Goal: Task Accomplishment & Management: Manage account settings

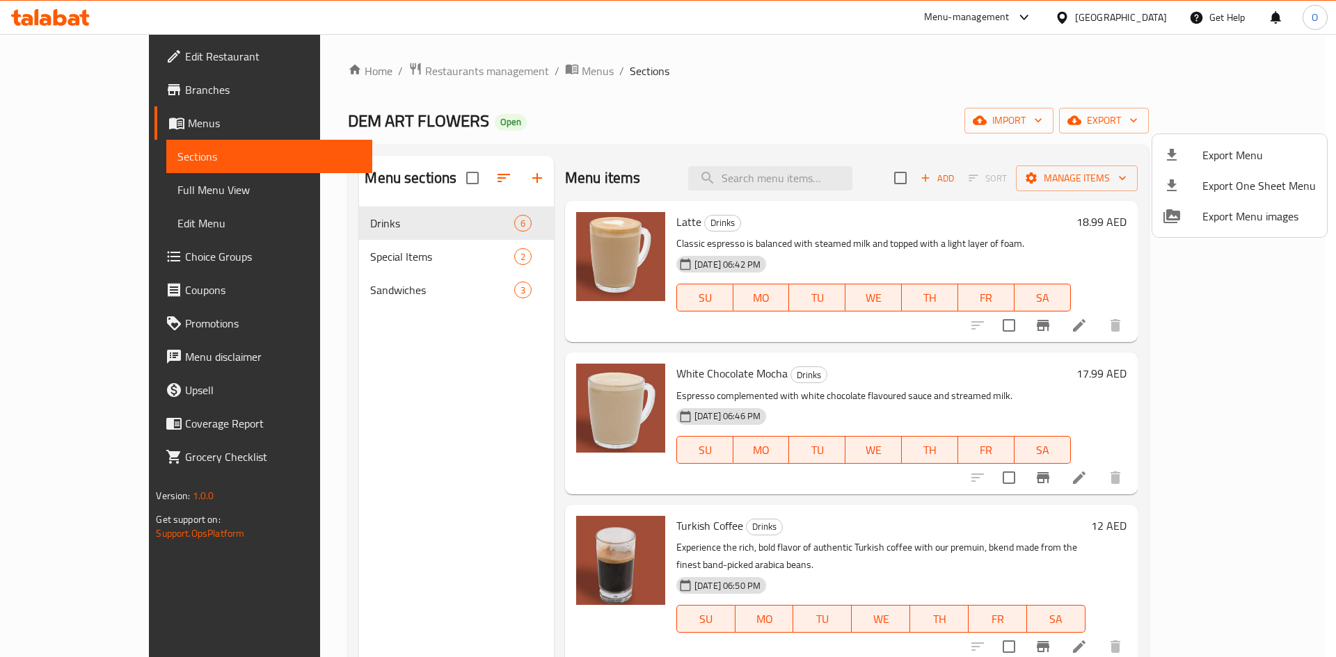
click at [391, 73] on div at bounding box center [668, 328] width 1336 height 657
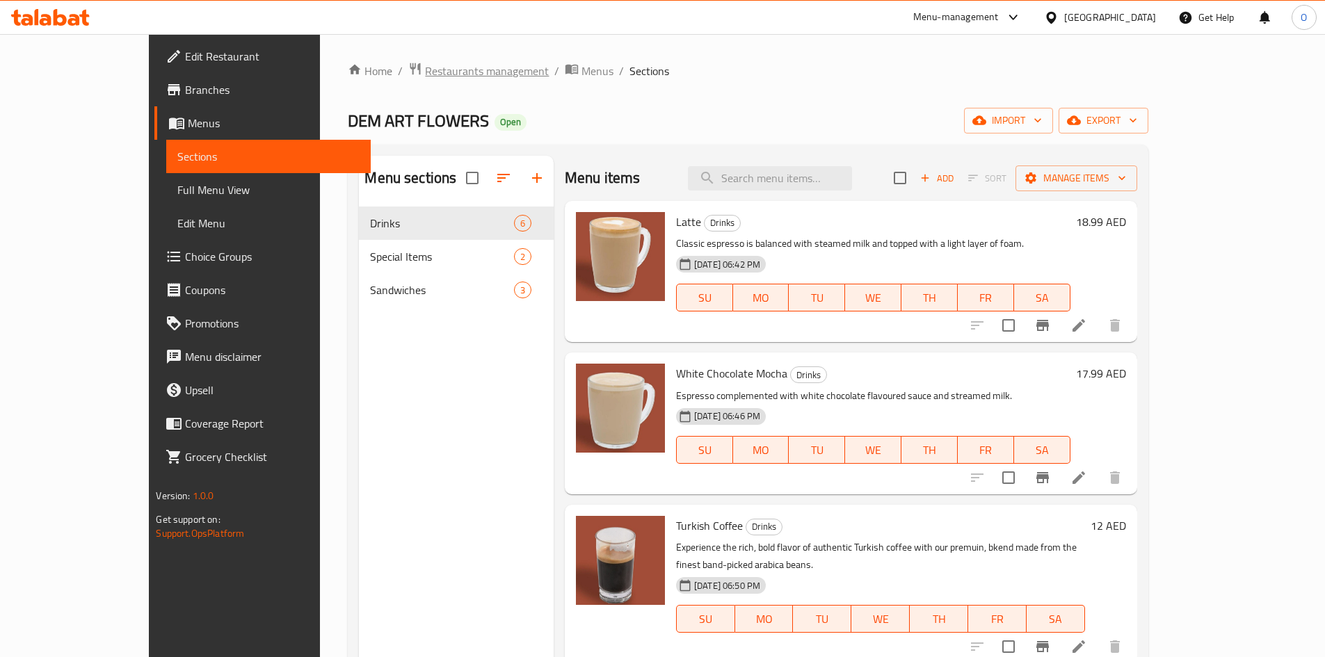
click at [425, 71] on span "Restaurants management" at bounding box center [487, 71] width 124 height 17
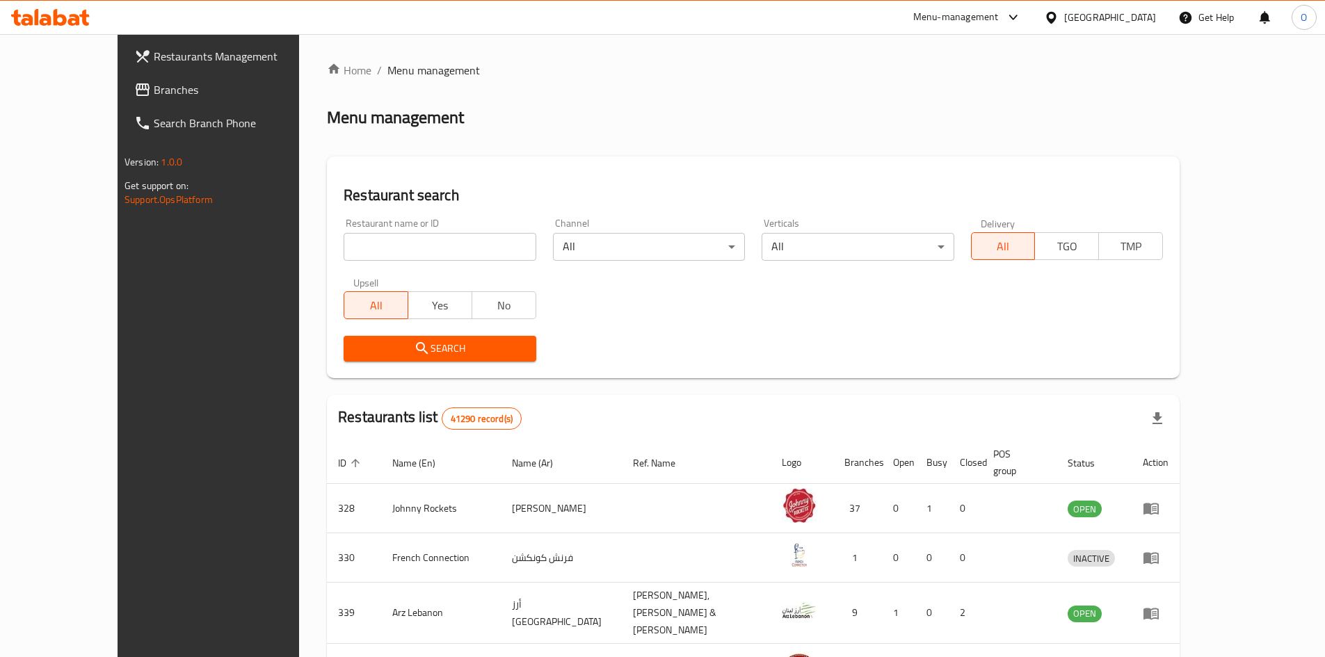
click at [154, 90] on span "Branches" at bounding box center [241, 89] width 174 height 17
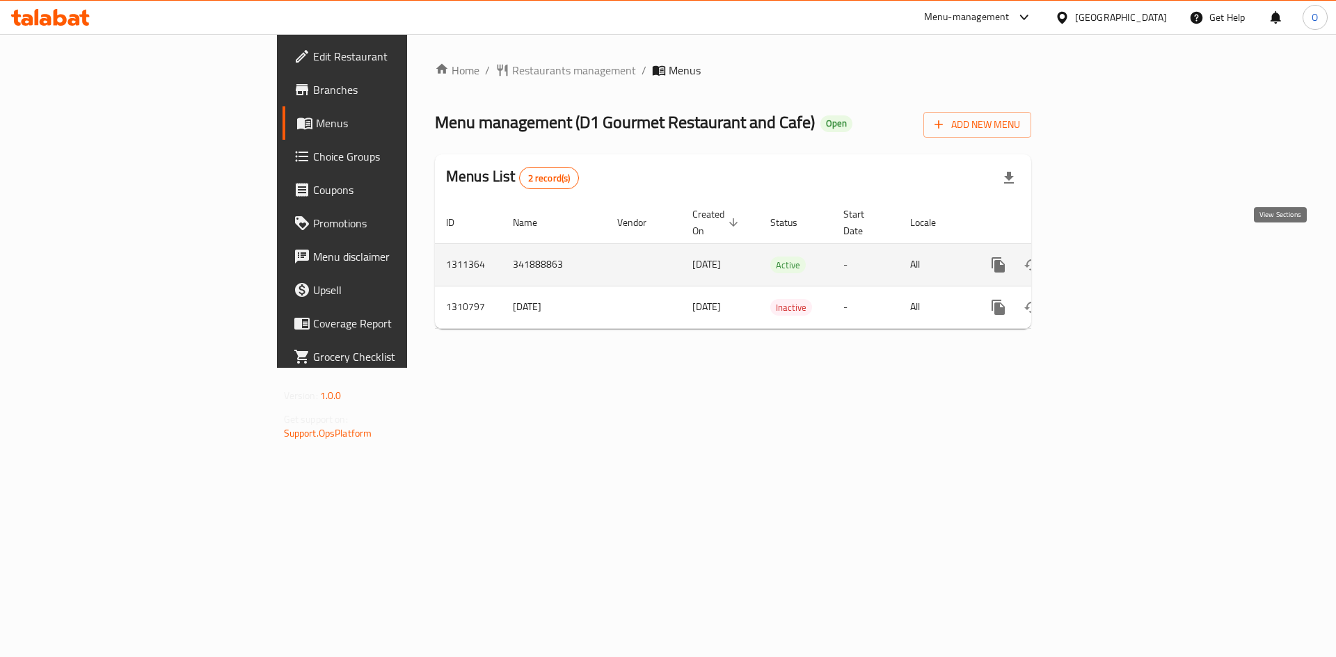
click at [1107, 257] on icon "enhanced table" at bounding box center [1098, 265] width 17 height 17
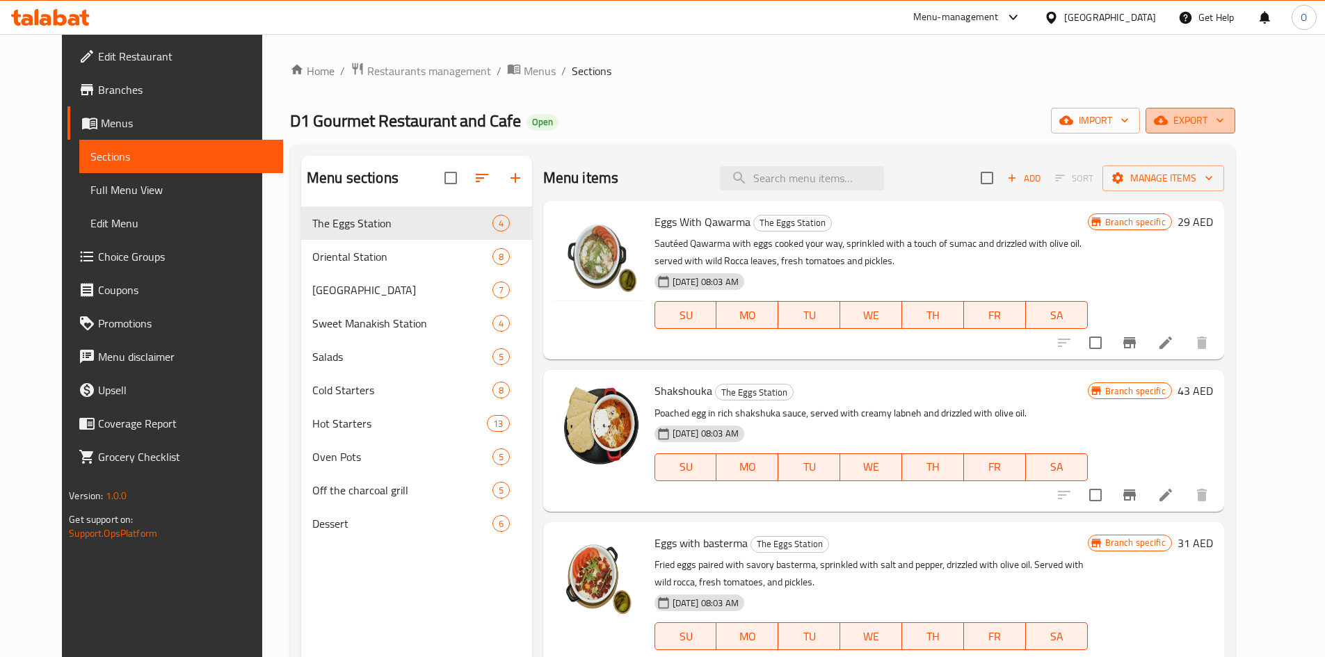
click at [1168, 127] on icon "button" at bounding box center [1161, 120] width 14 height 14
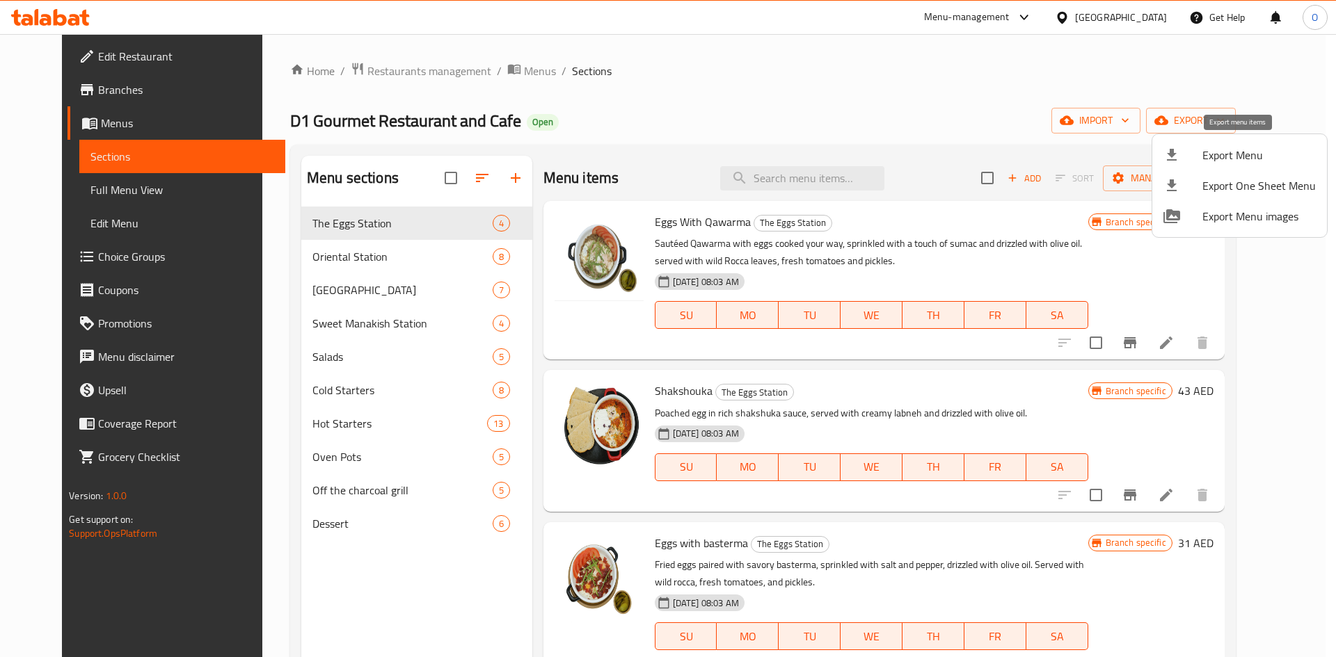
click at [1201, 159] on div at bounding box center [1182, 155] width 39 height 17
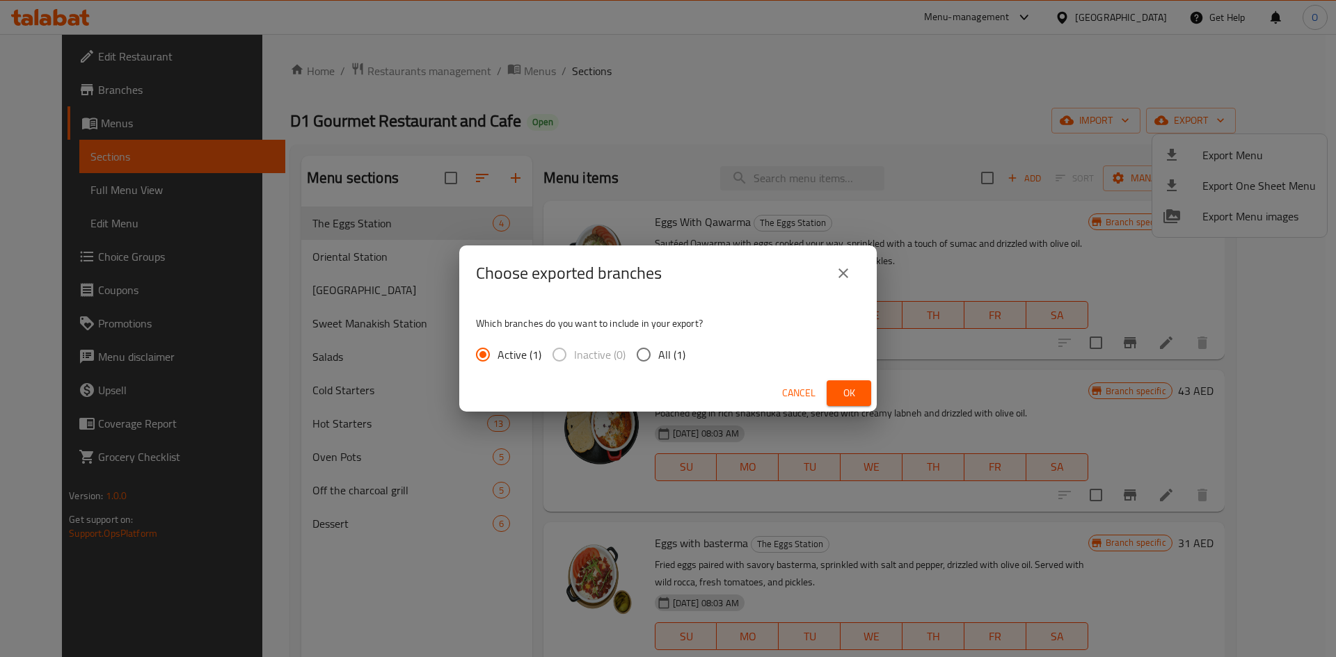
click at [836, 401] on button "Ok" at bounding box center [848, 393] width 45 height 26
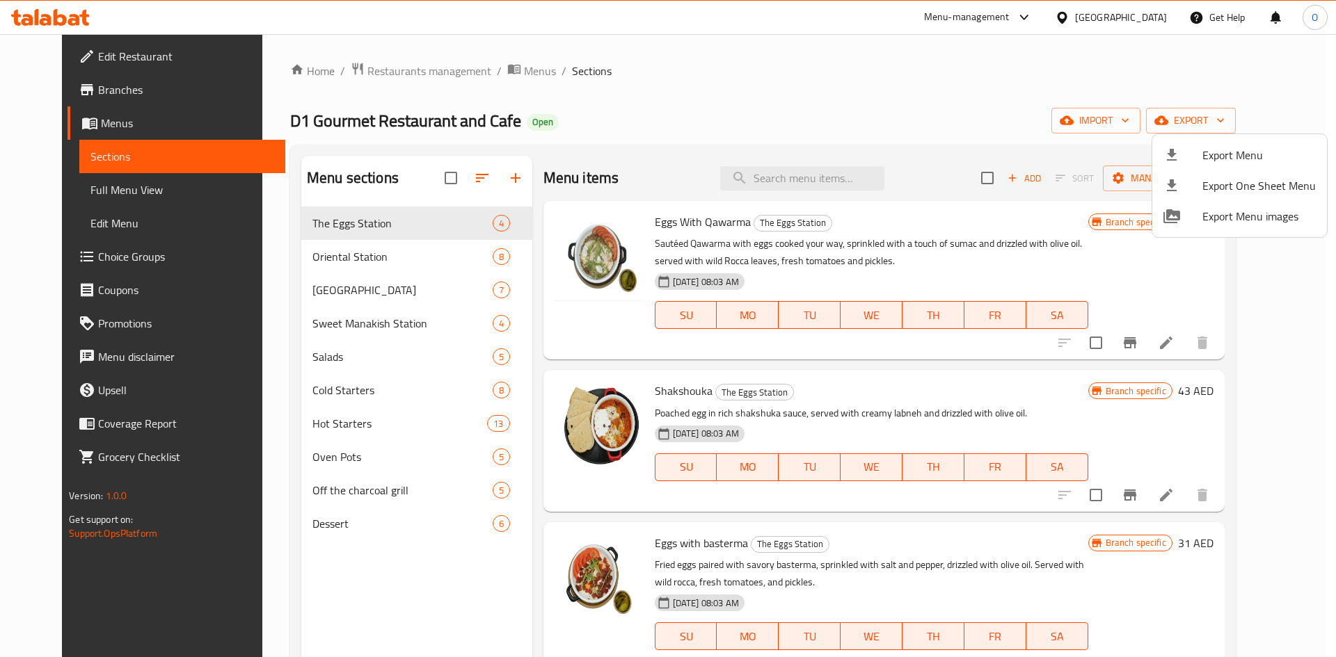
click at [351, 262] on div at bounding box center [668, 328] width 1336 height 657
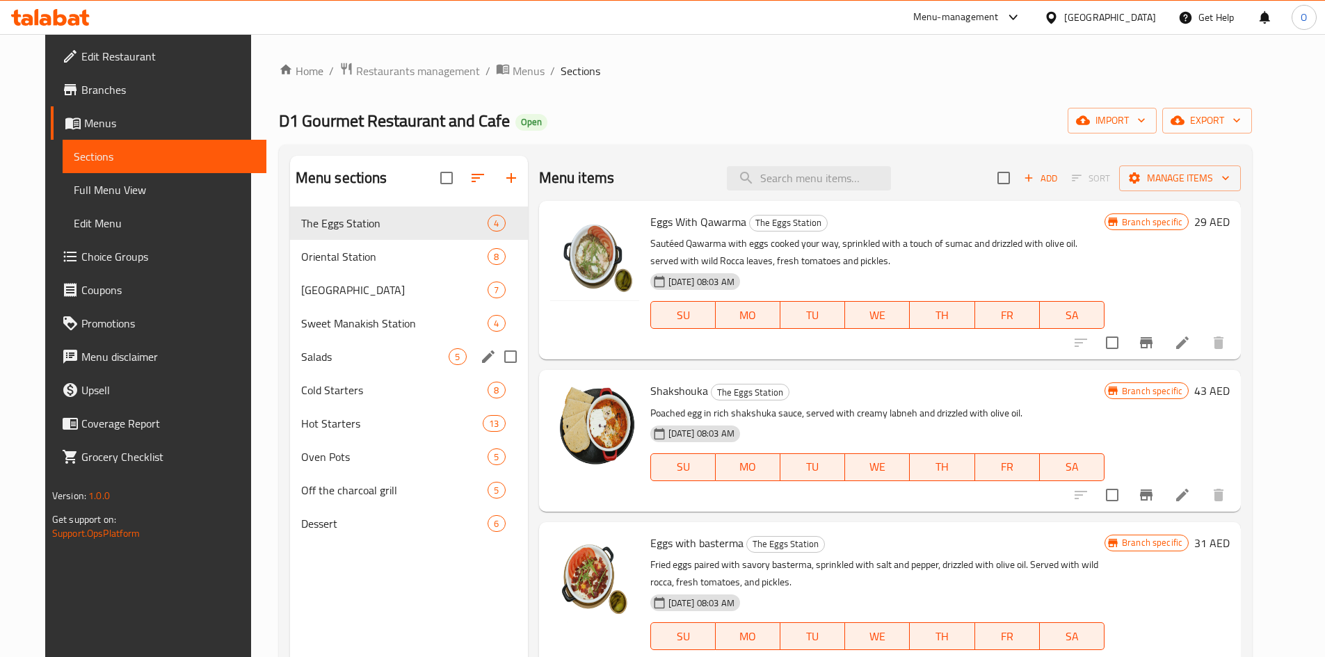
click at [342, 364] on span "Salads" at bounding box center [375, 356] width 148 height 17
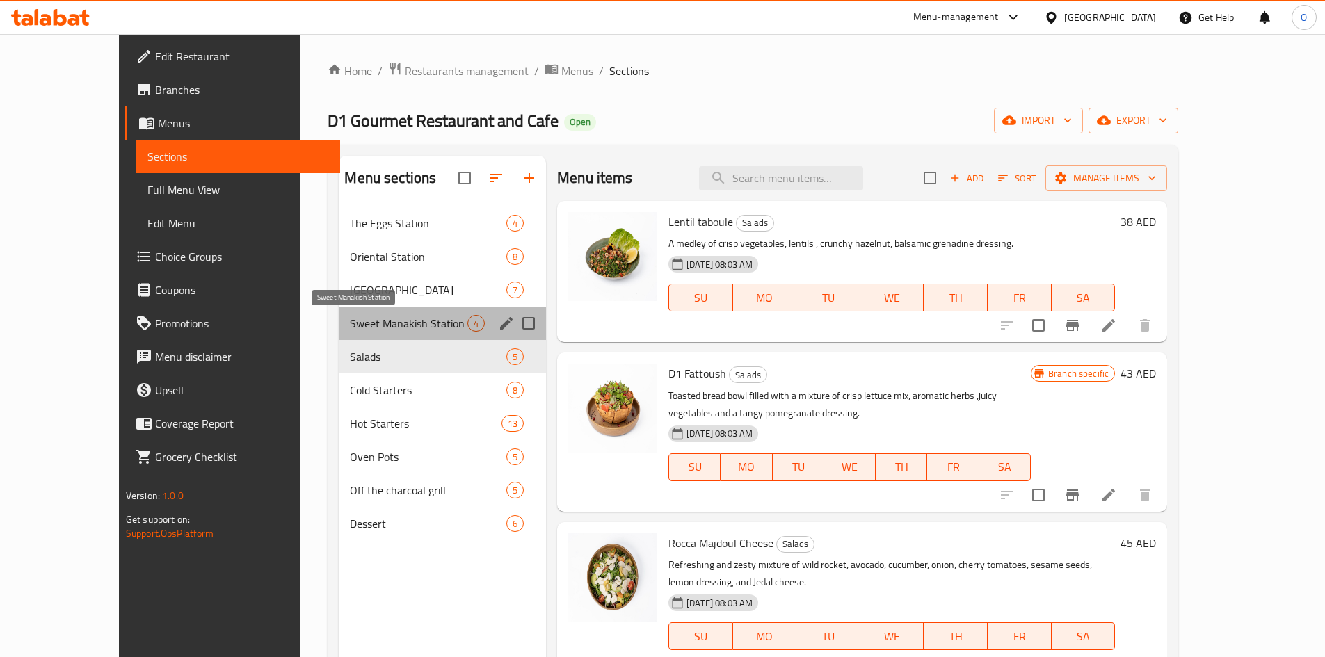
click at [350, 322] on span "Sweet Manakish Station" at bounding box center [409, 323] width 118 height 17
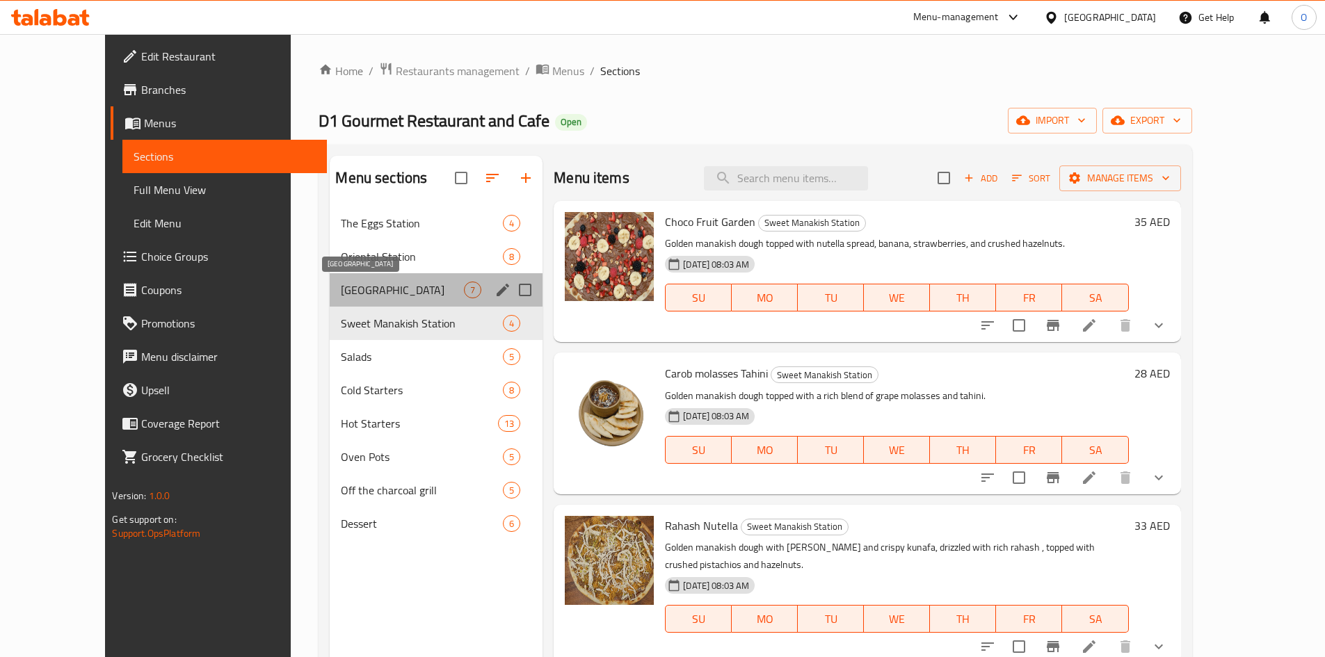
click at [356, 283] on span "[GEOGRAPHIC_DATA]" at bounding box center [402, 290] width 123 height 17
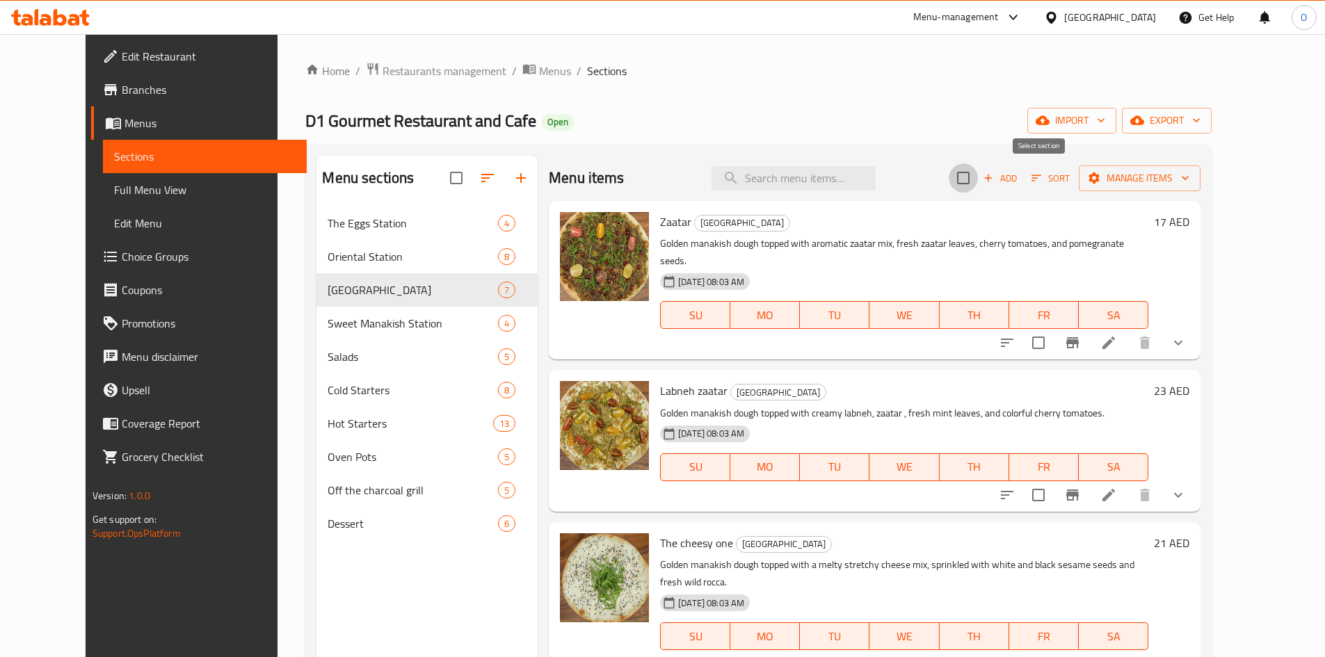
click at [978, 182] on input "checkbox" at bounding box center [963, 177] width 29 height 29
checkbox input "true"
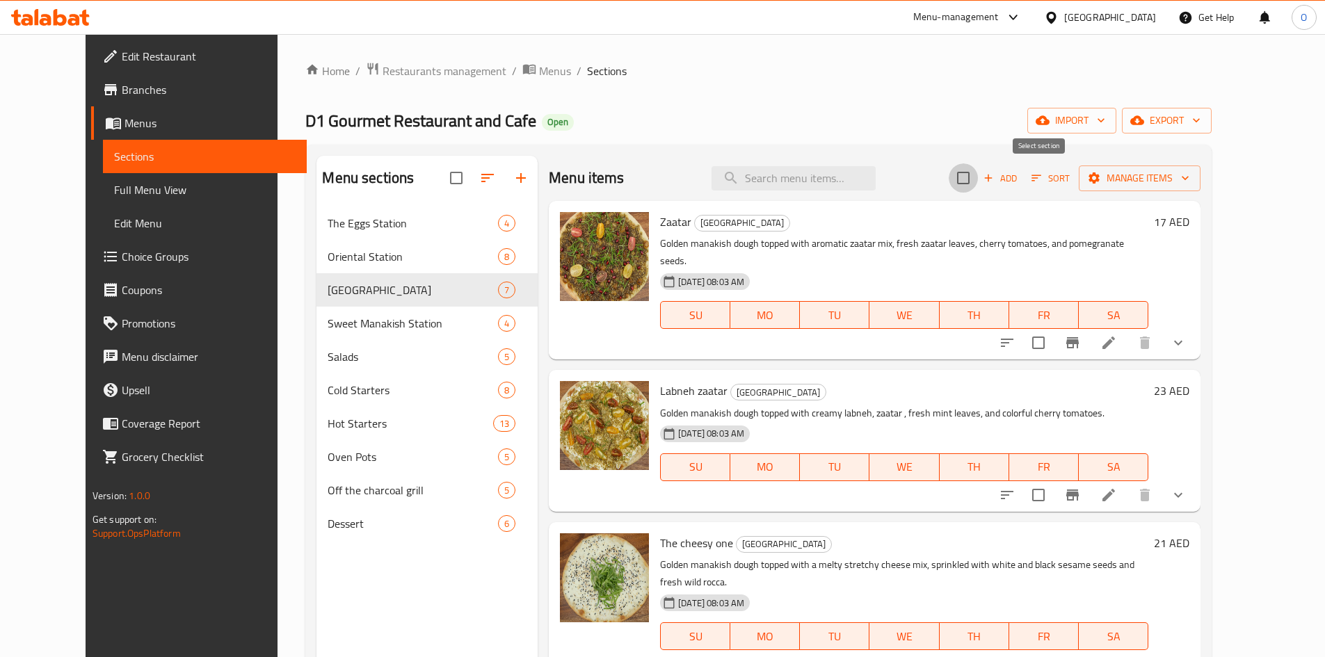
checkbox input "true"
click at [1189, 181] on span "Manage items" at bounding box center [1139, 178] width 99 height 17
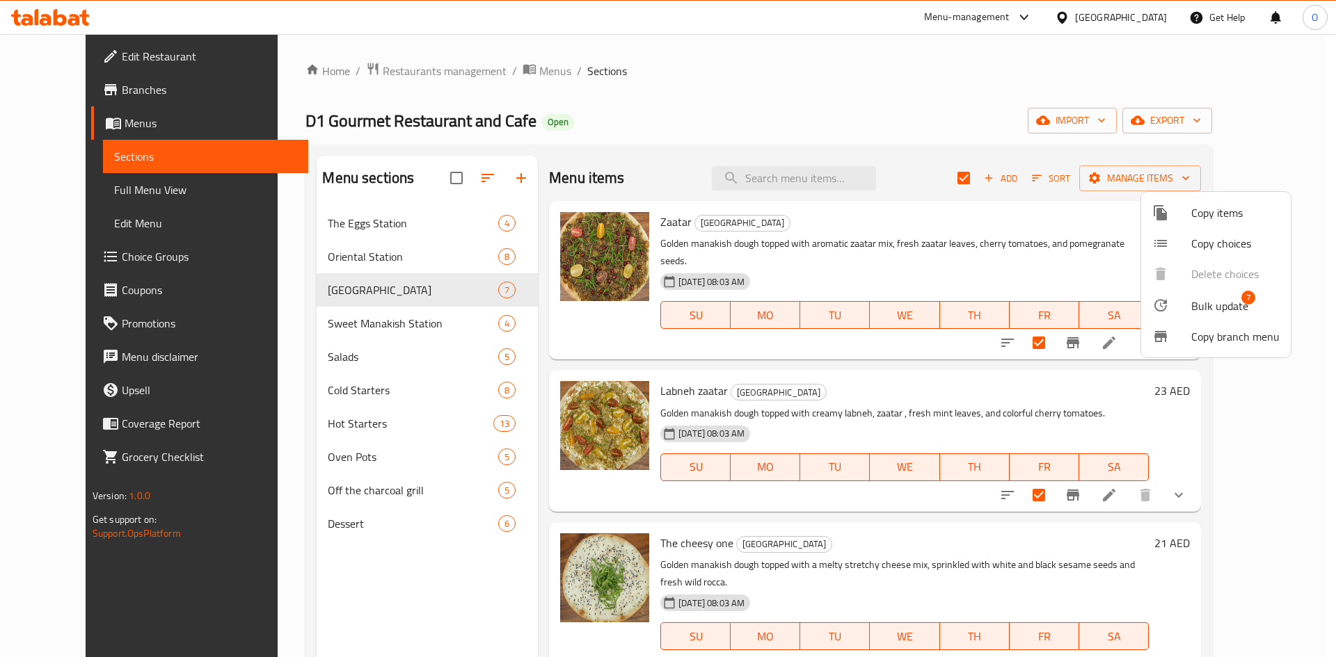
click at [1200, 306] on span "Bulk update" at bounding box center [1219, 306] width 57 height 17
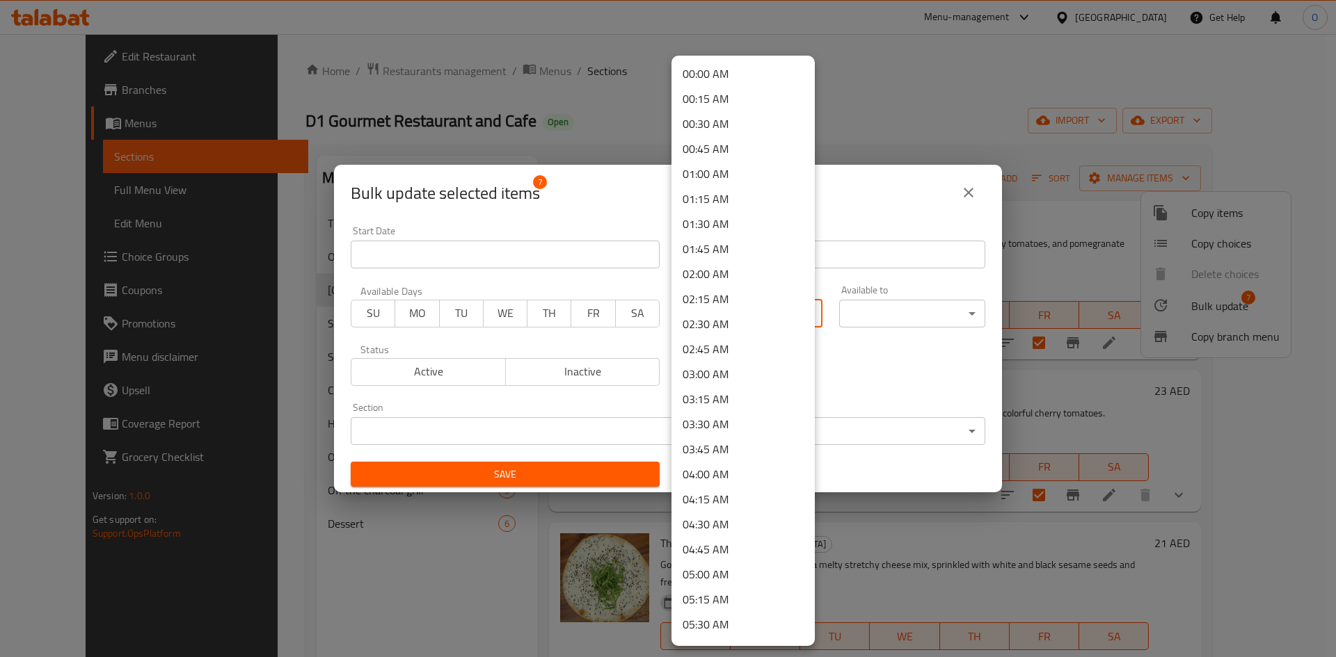
click at [754, 317] on body "​ Menu-management [GEOGRAPHIC_DATA] Get Help O Edit Restaurant Branches Menus S…" at bounding box center [668, 345] width 1336 height 623
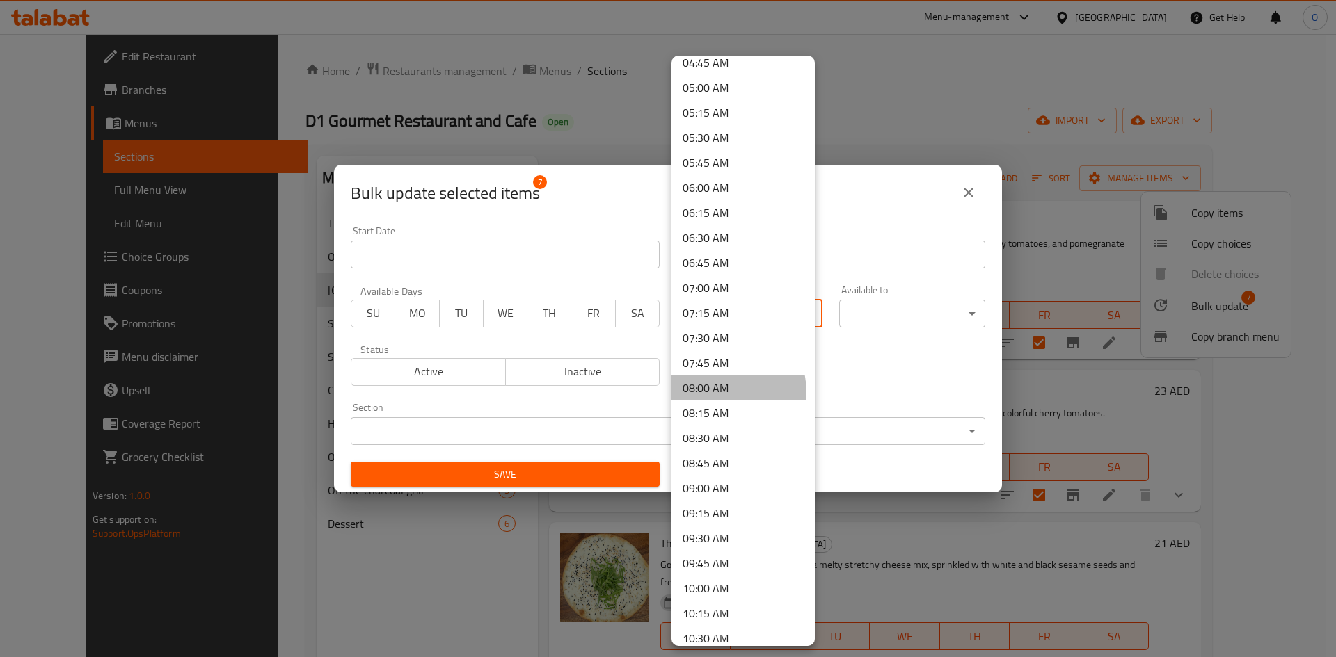
click at [718, 392] on li "08:00 AM" at bounding box center [742, 388] width 143 height 25
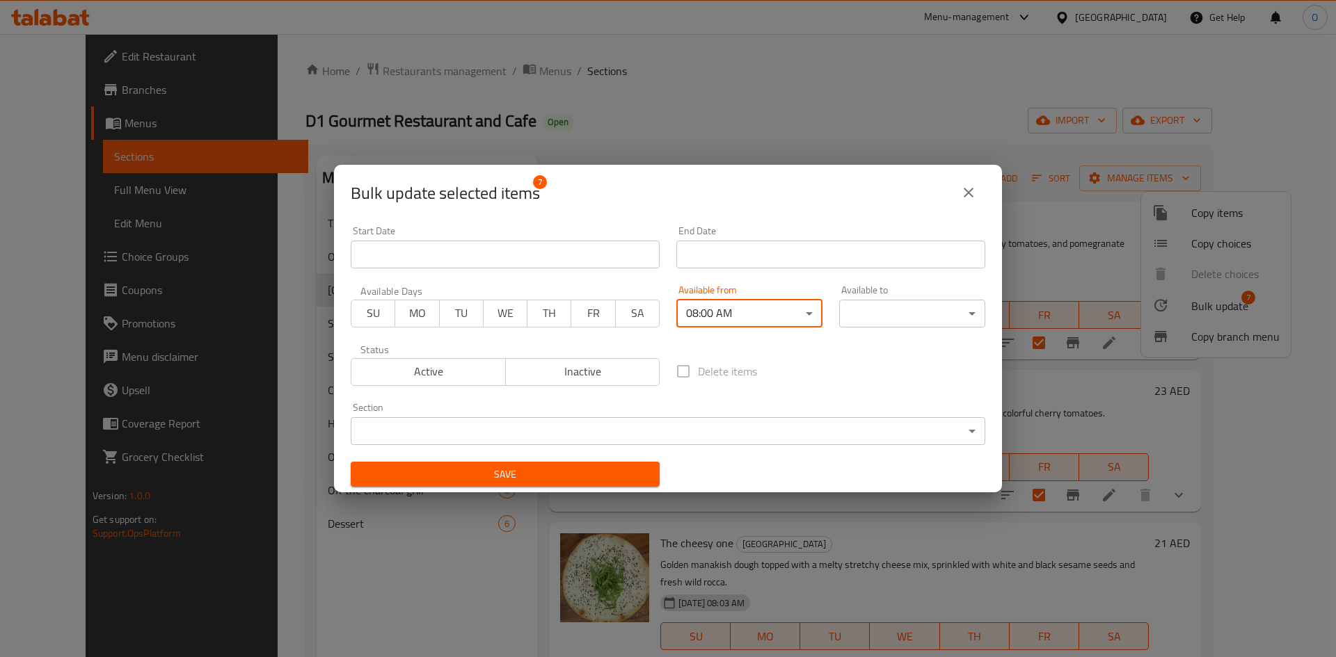
click at [930, 327] on body "​ Menu-management [GEOGRAPHIC_DATA] Get Help O Edit Restaurant Branches Menus S…" at bounding box center [668, 345] width 1336 height 623
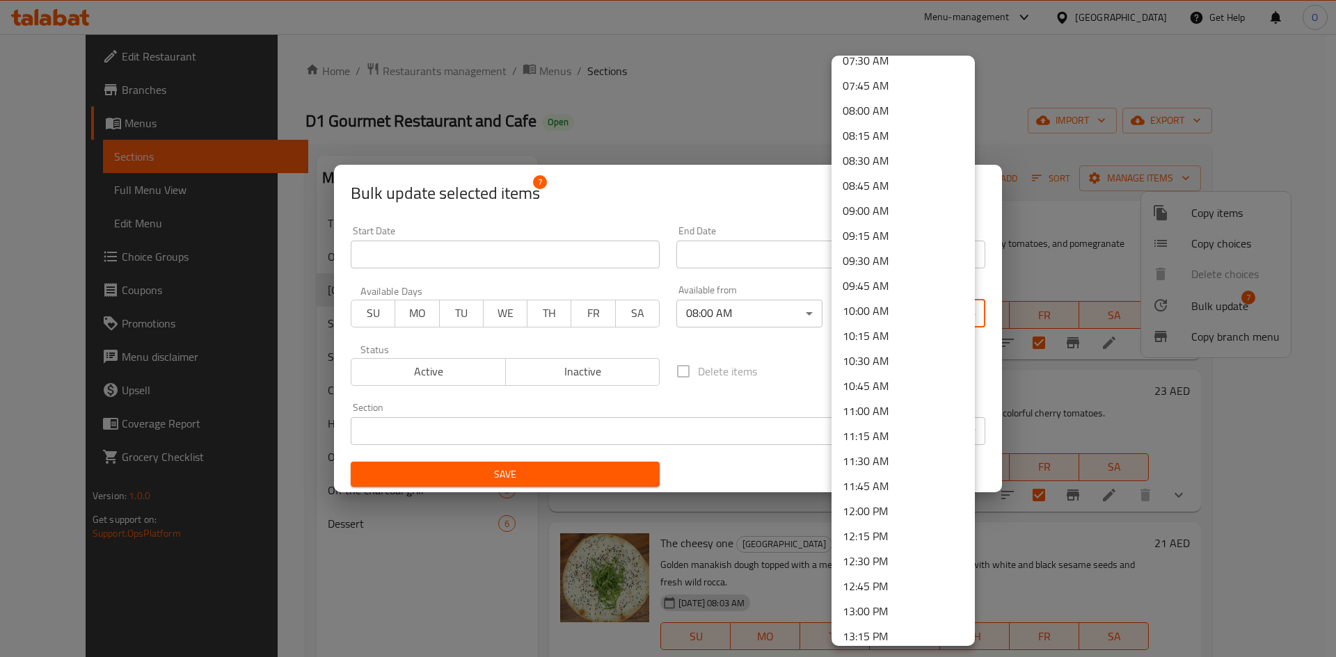
scroll to position [765, 0]
click at [881, 508] on li "12:00 PM" at bounding box center [902, 510] width 143 height 25
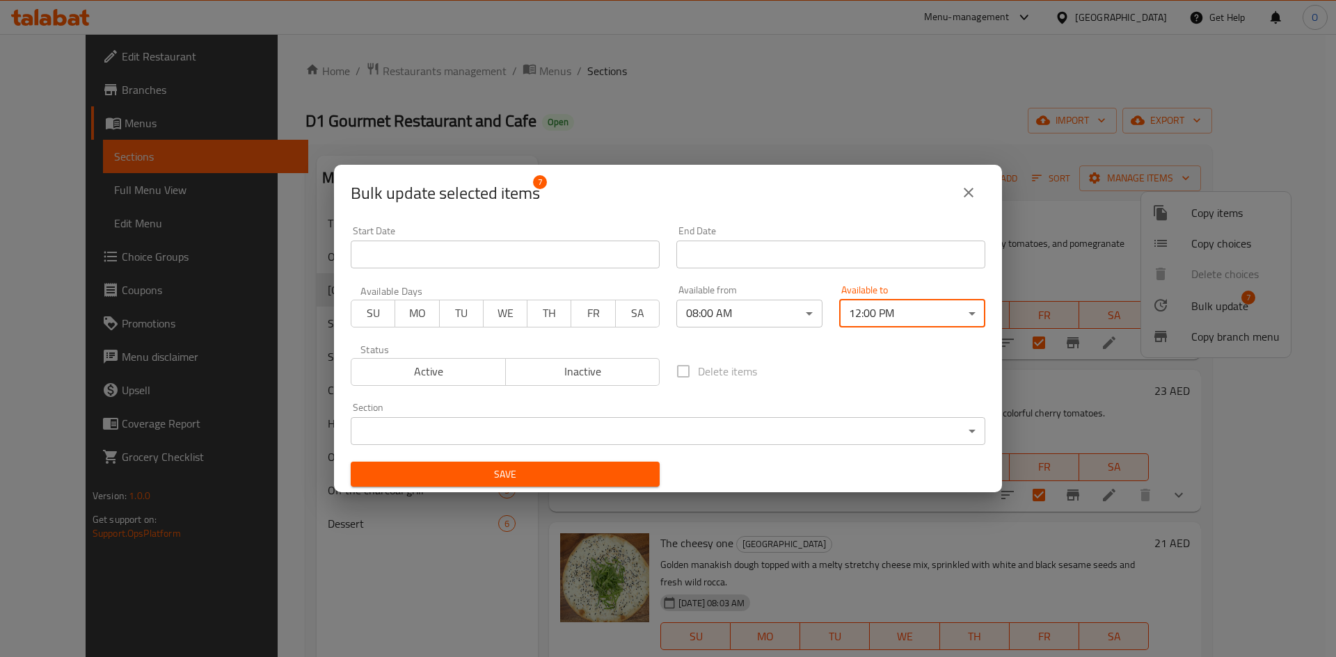
click at [595, 482] on span "Save" at bounding box center [505, 474] width 287 height 17
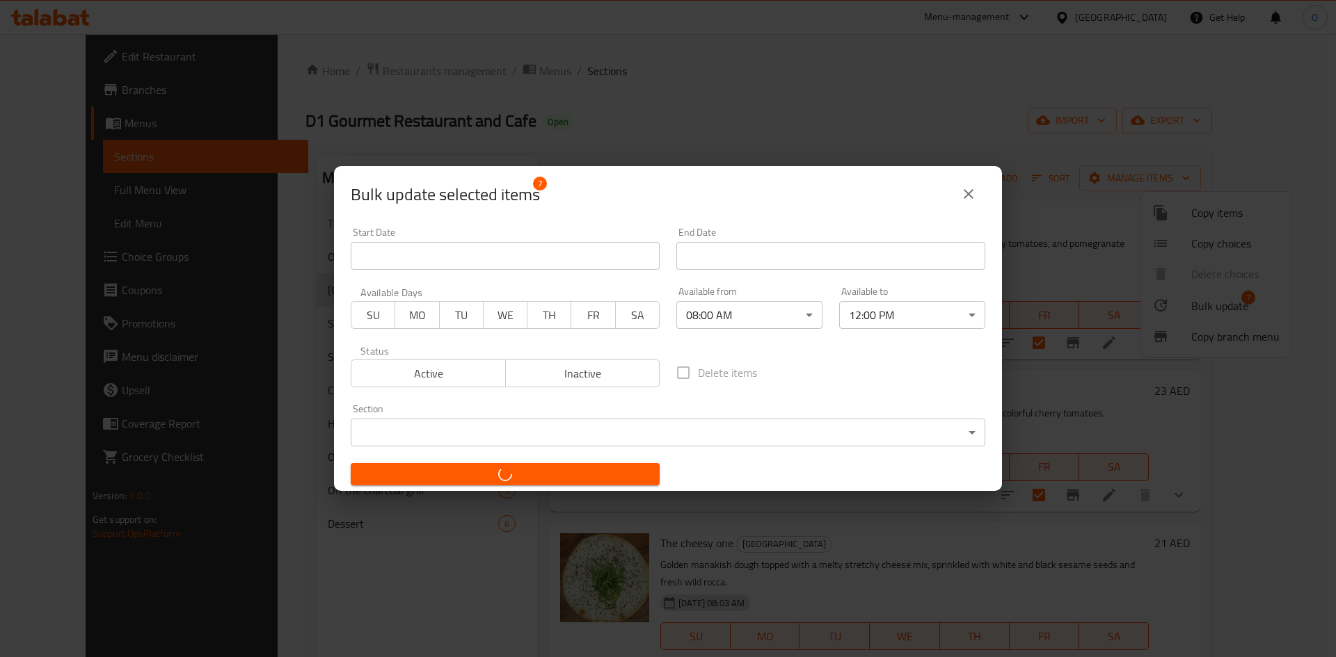
checkbox input "false"
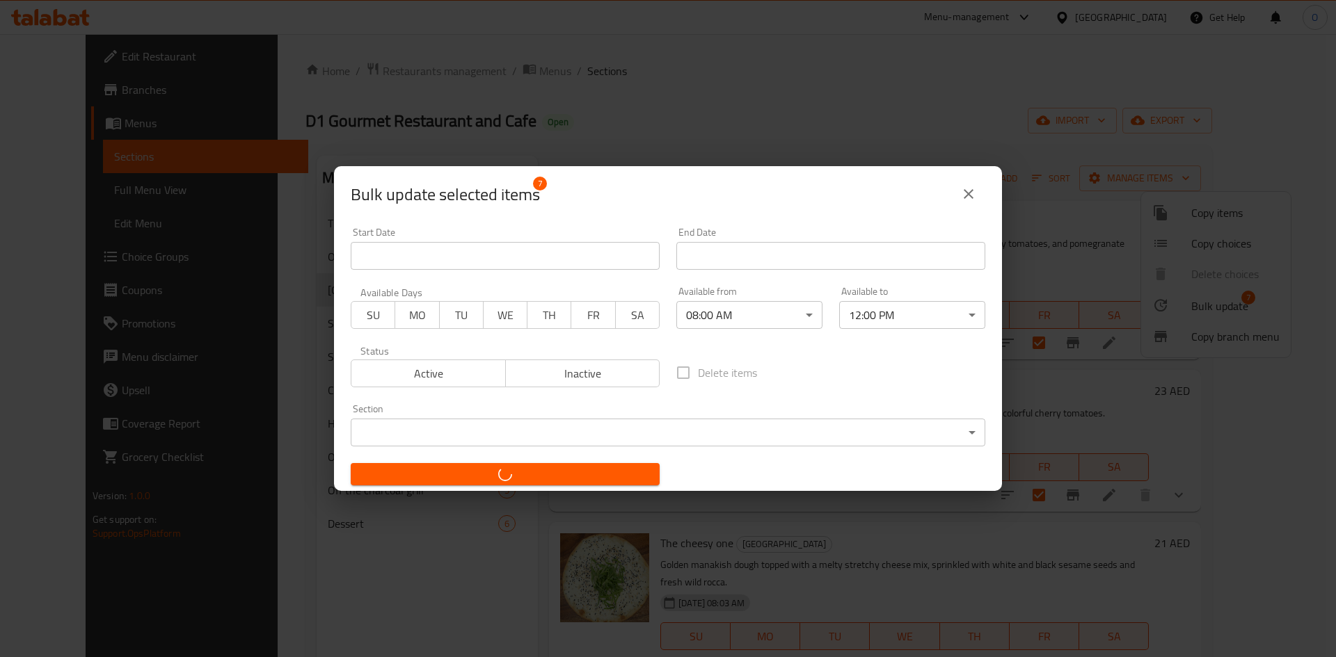
checkbox input "false"
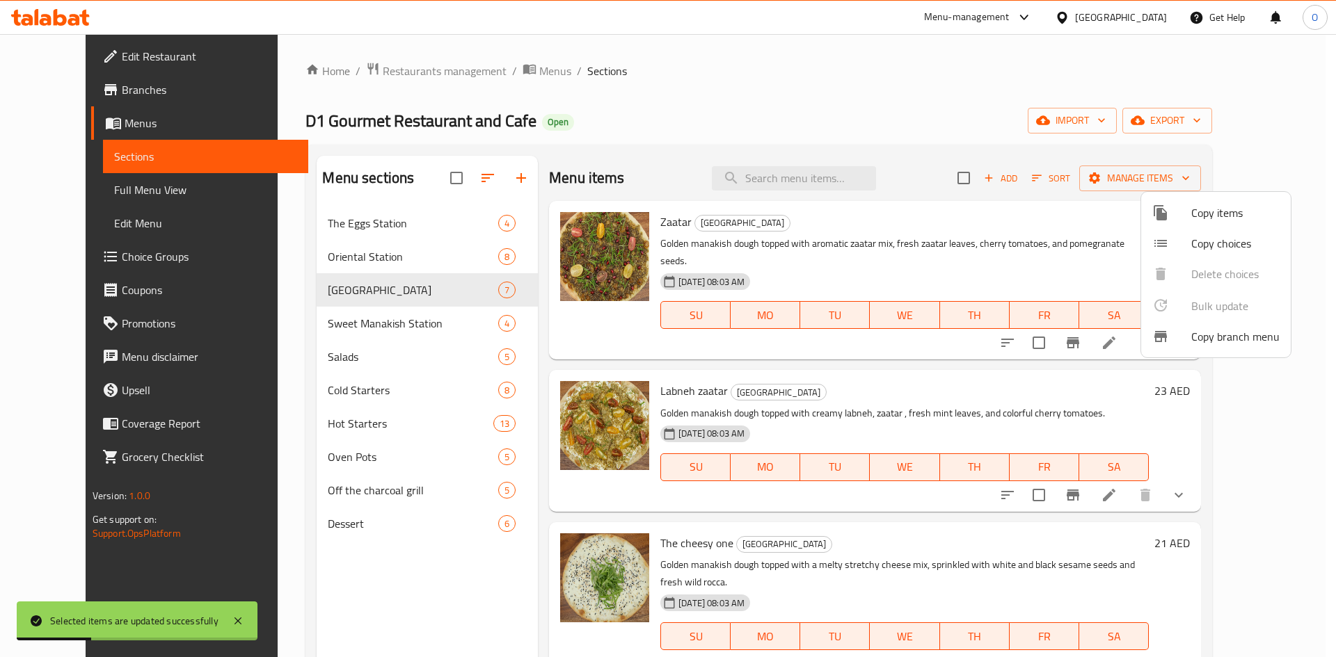
click at [346, 323] on div at bounding box center [668, 328] width 1336 height 657
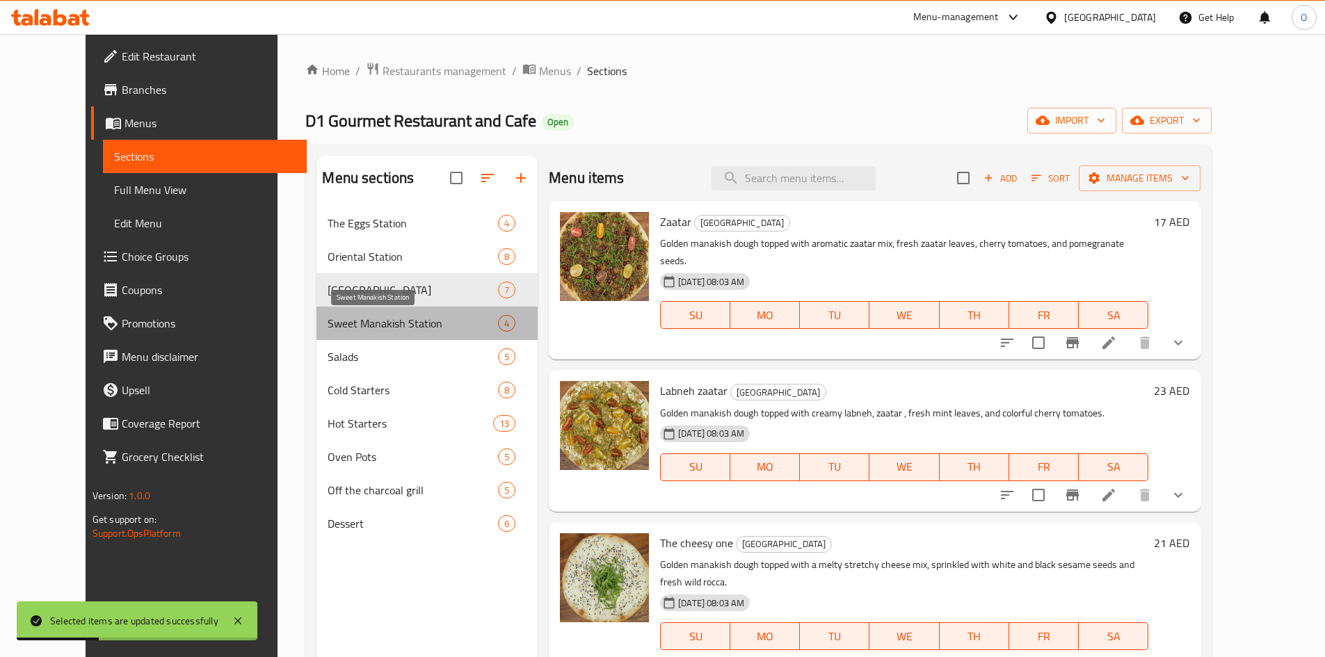
click at [346, 323] on span "Sweet Manakish Station" at bounding box center [413, 323] width 170 height 17
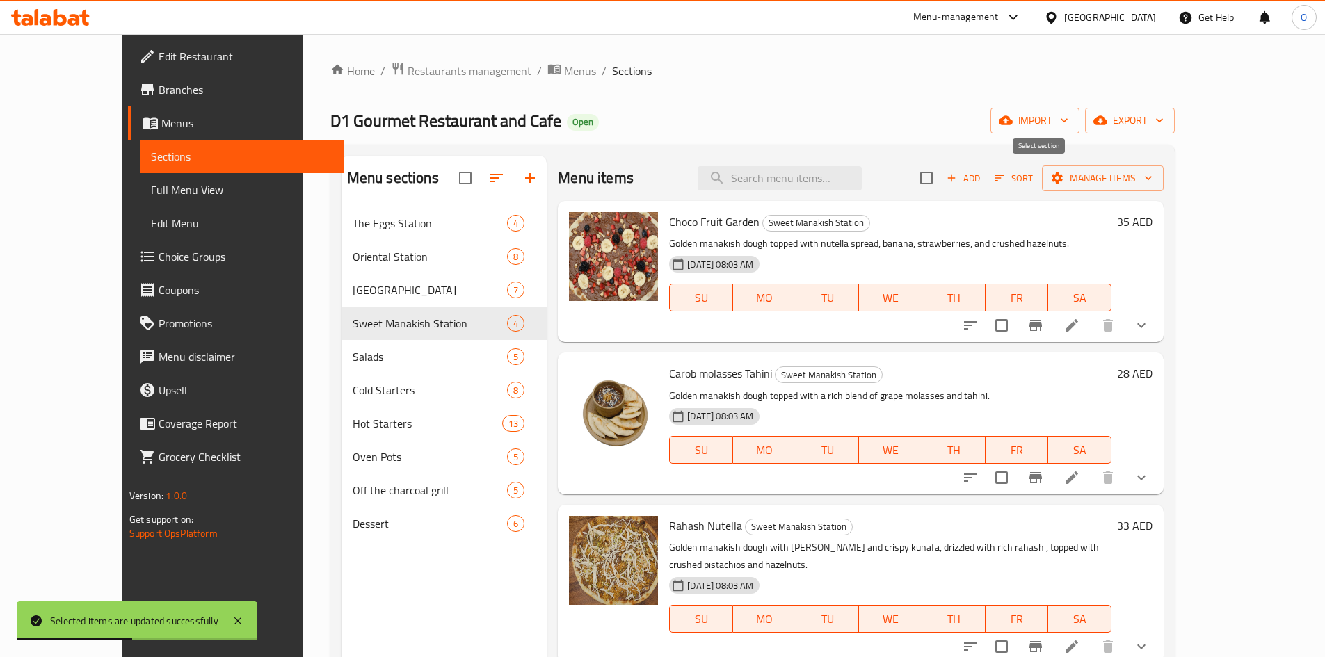
click at [941, 175] on input "checkbox" at bounding box center [926, 177] width 29 height 29
checkbox input "true"
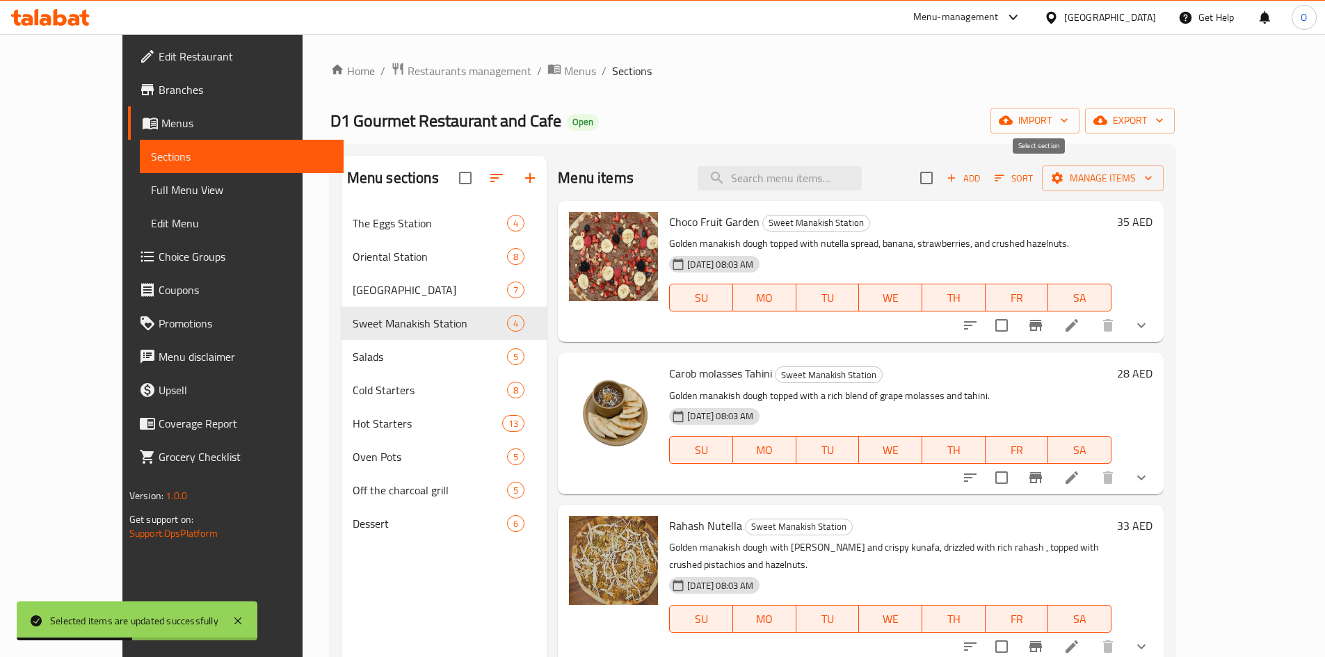
checkbox input "true"
click at [1153, 179] on span "Manage items" at bounding box center [1102, 178] width 99 height 17
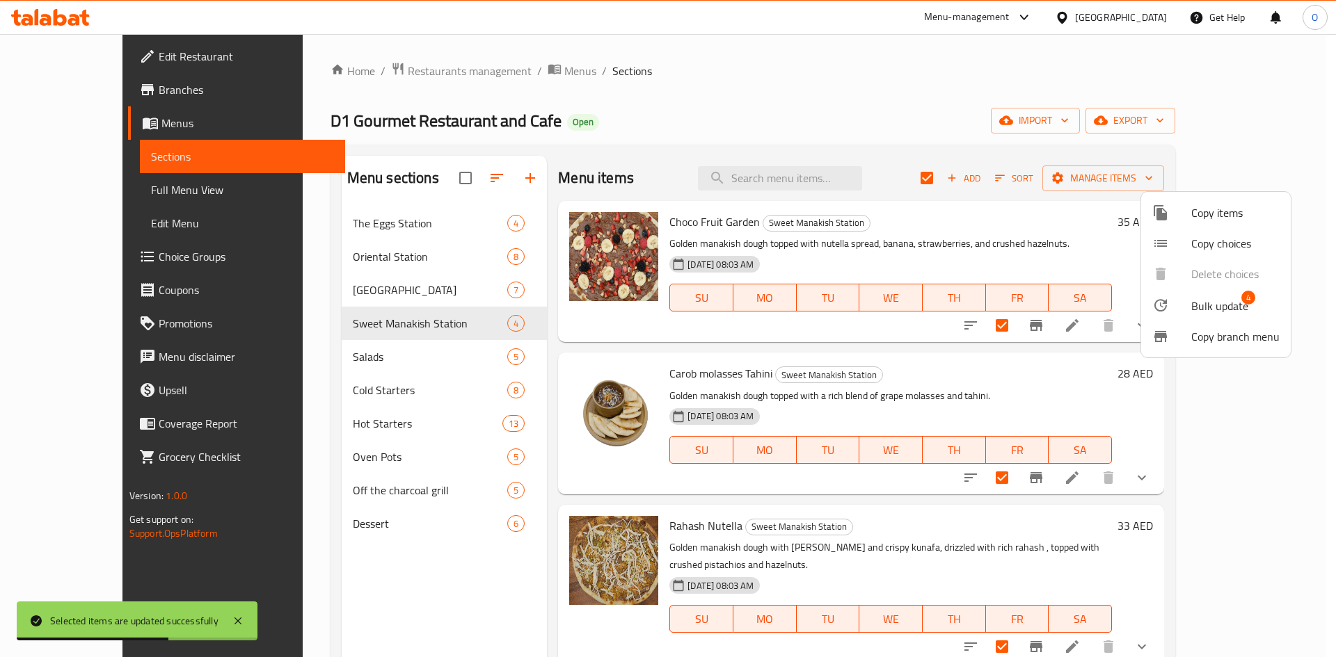
click at [1185, 304] on div at bounding box center [1171, 305] width 39 height 17
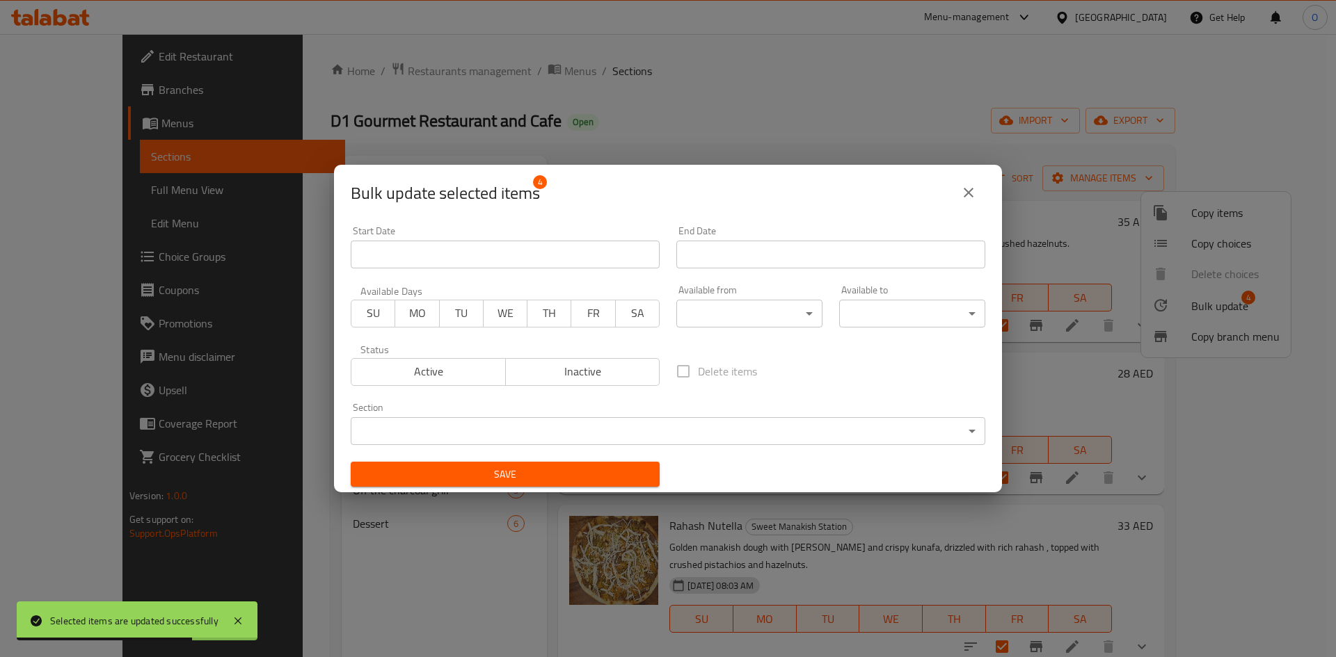
click at [719, 294] on div "Available from ​ ​" at bounding box center [749, 306] width 146 height 42
click at [716, 306] on body "Selected items are updated successfully ​ Menu-management [GEOGRAPHIC_DATA] Get…" at bounding box center [668, 345] width 1336 height 623
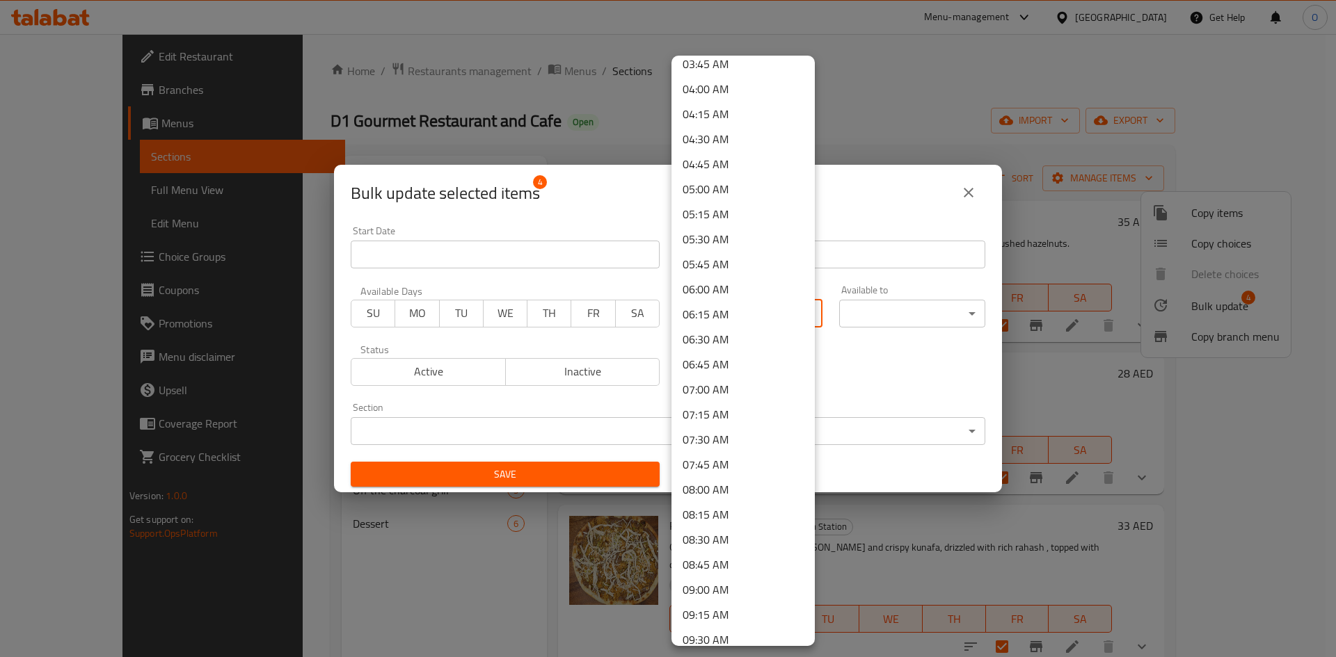
scroll to position [417, 0]
click at [740, 453] on li "08:00 AM" at bounding box center [742, 457] width 143 height 25
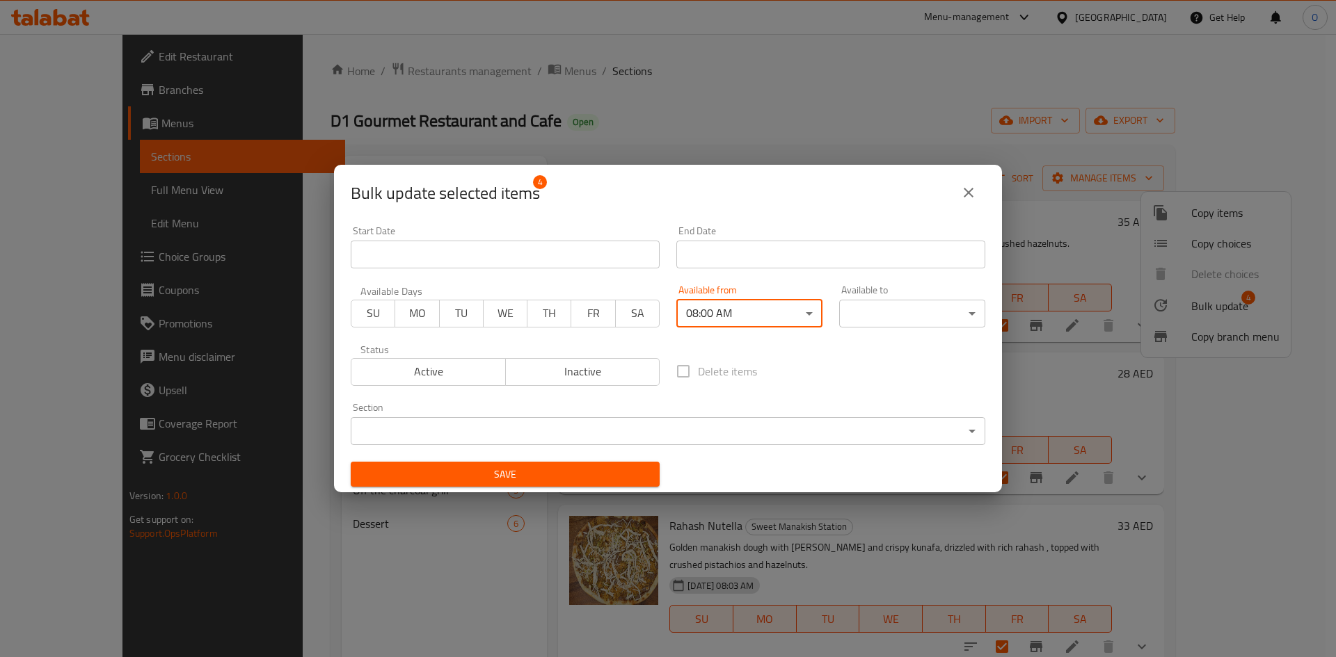
click at [849, 311] on body "​ Menu-management [GEOGRAPHIC_DATA] Get Help O Edit Restaurant Branches Menus S…" at bounding box center [668, 345] width 1336 height 623
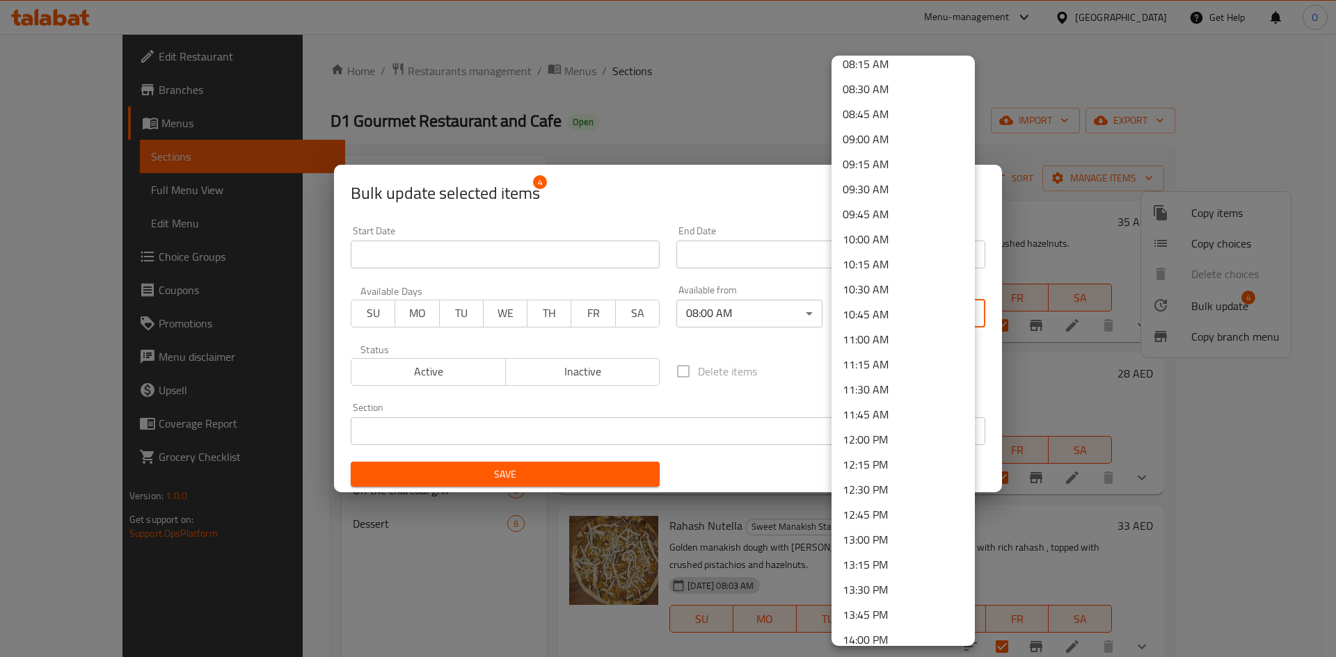
scroll to position [835, 0]
click at [870, 444] on li "12:00 PM" at bounding box center [902, 440] width 143 height 25
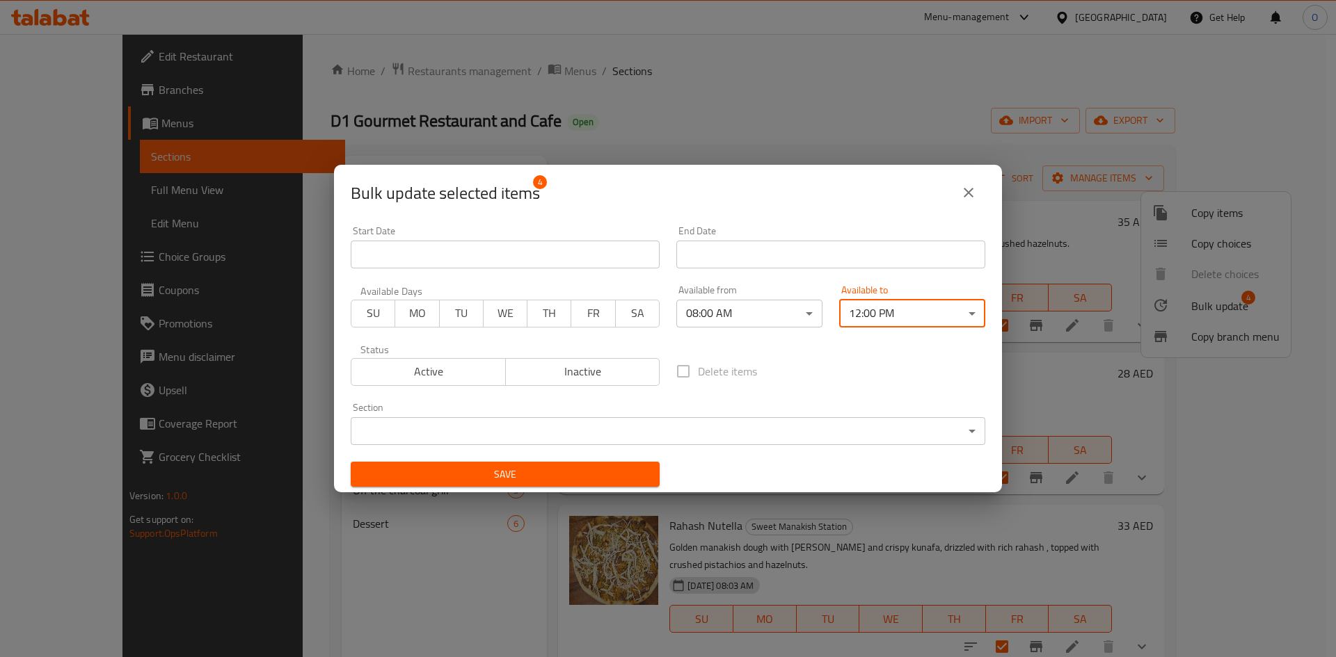
click at [632, 487] on button "Save" at bounding box center [505, 475] width 309 height 26
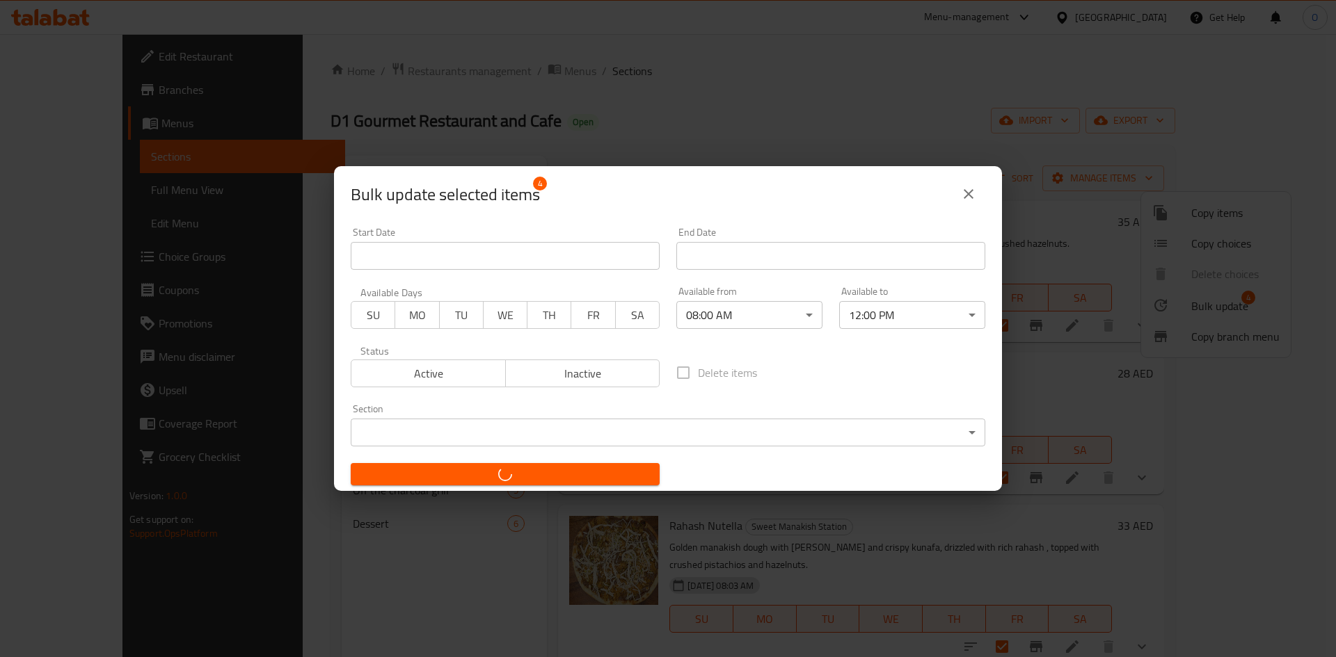
checkbox input "false"
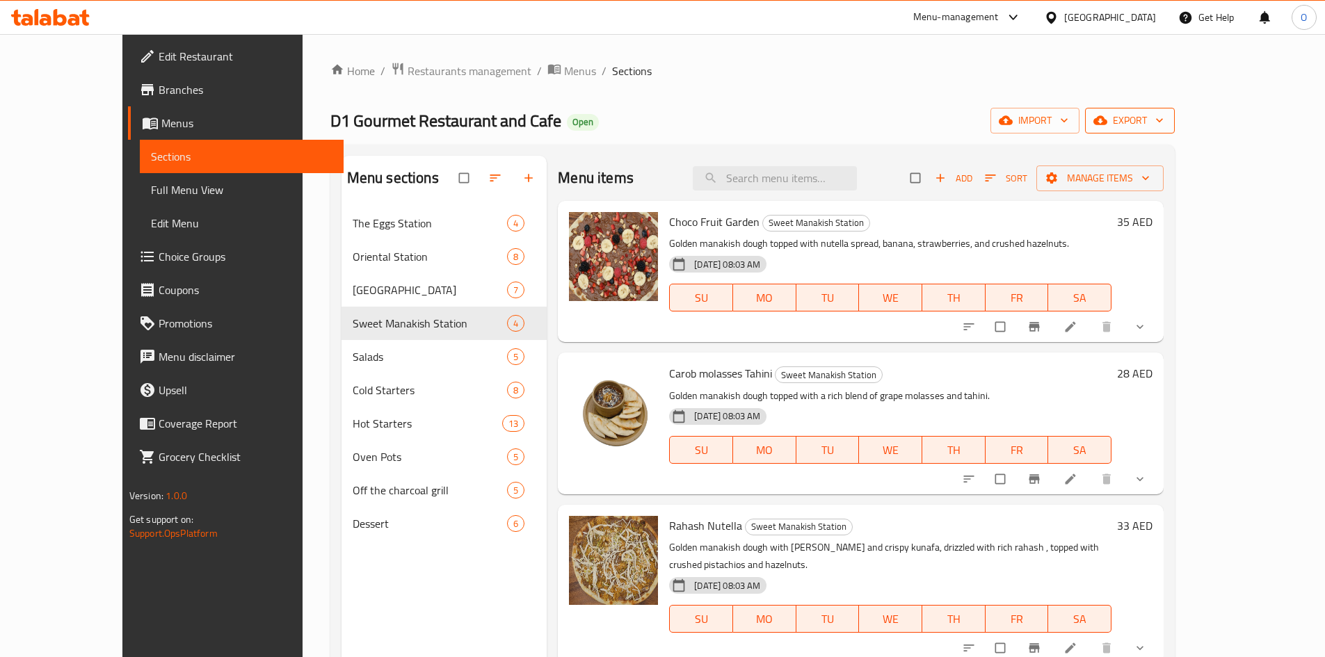
click at [1164, 124] on span "export" at bounding box center [1129, 120] width 67 height 17
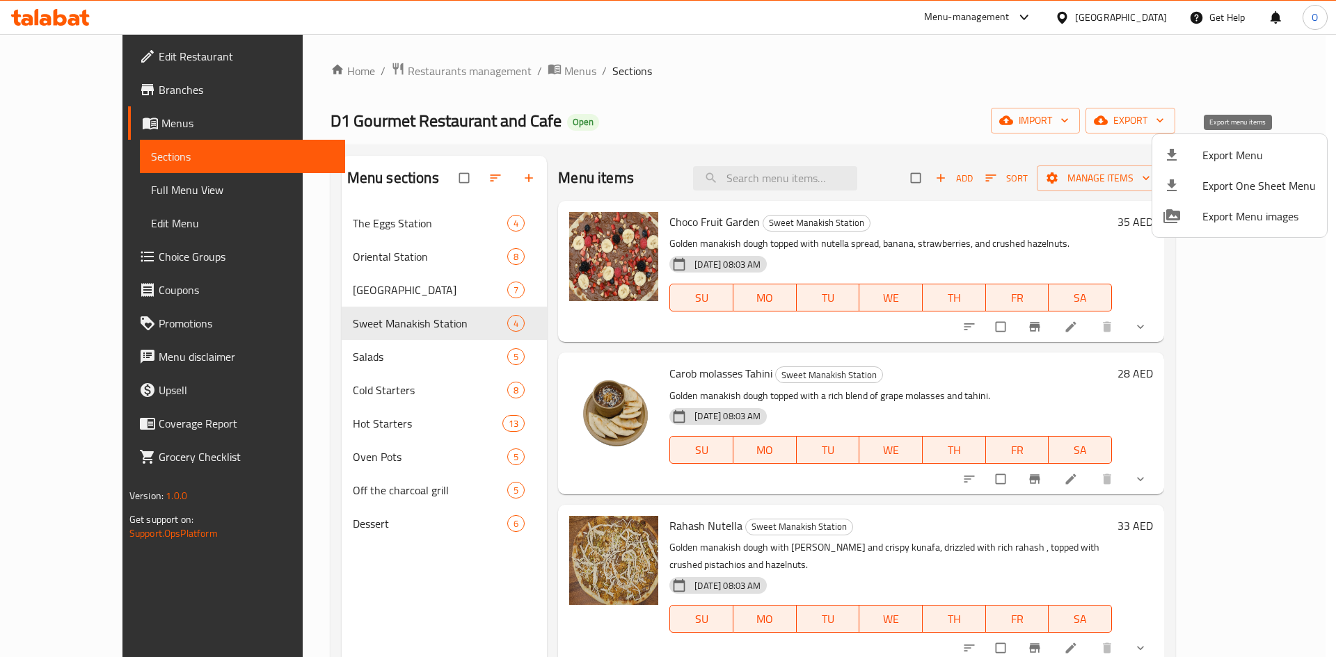
click at [1203, 160] on span "Export Menu" at bounding box center [1258, 155] width 113 height 17
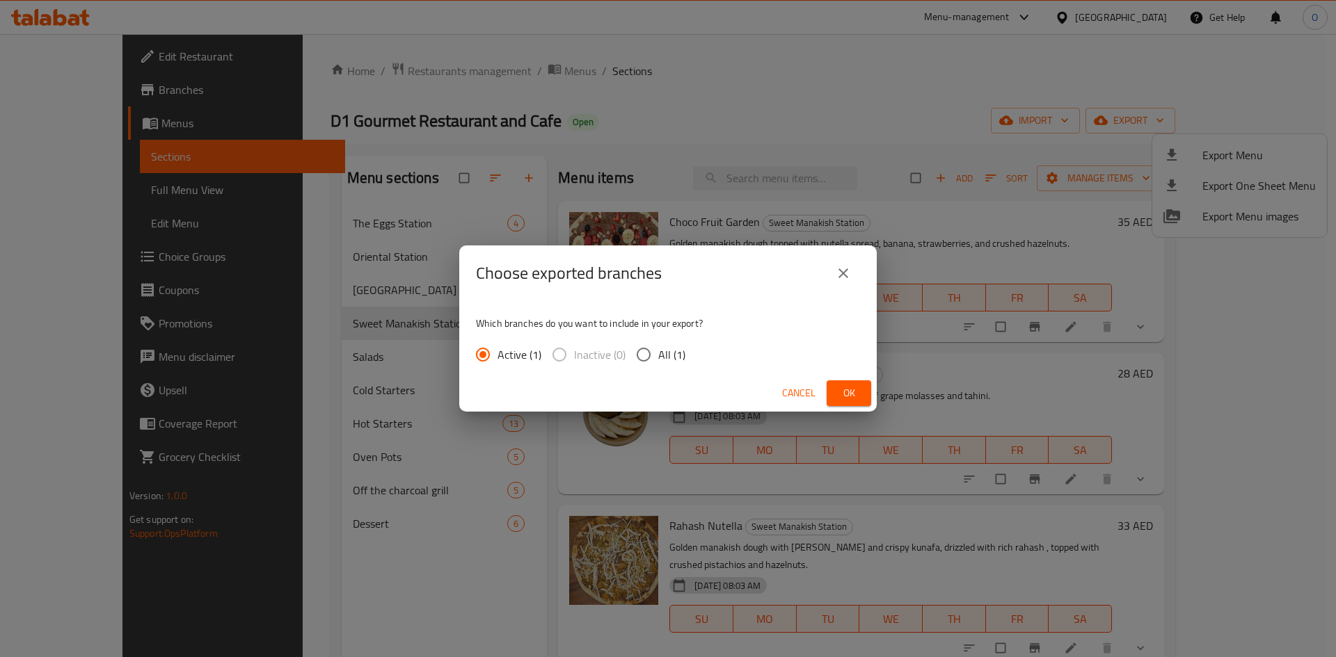
click at [837, 391] on button "Ok" at bounding box center [848, 393] width 45 height 26
